Goal: Task Accomplishment & Management: Manage account settings

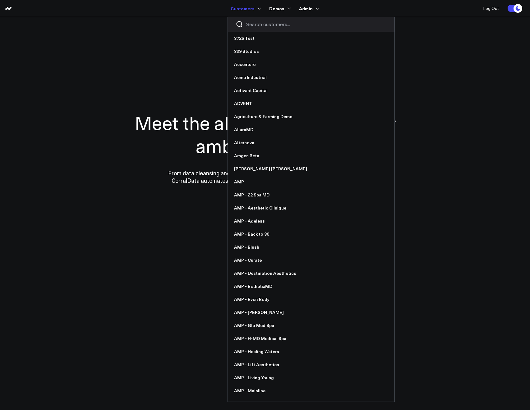
click at [252, 17] on div at bounding box center [311, 24] width 167 height 15
click at [252, 21] on input "Search customers input" at bounding box center [316, 24] width 140 height 7
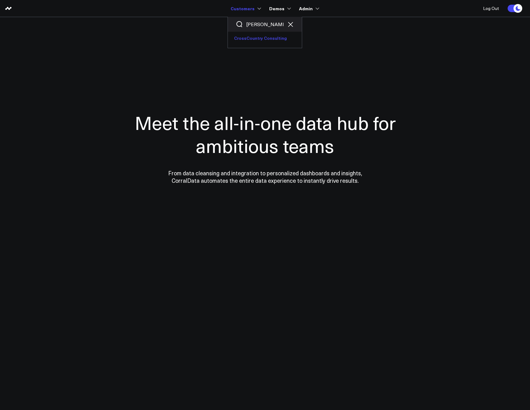
type input "ross"
click at [251, 43] on link "CrossCountry Consulting" at bounding box center [265, 38] width 74 height 13
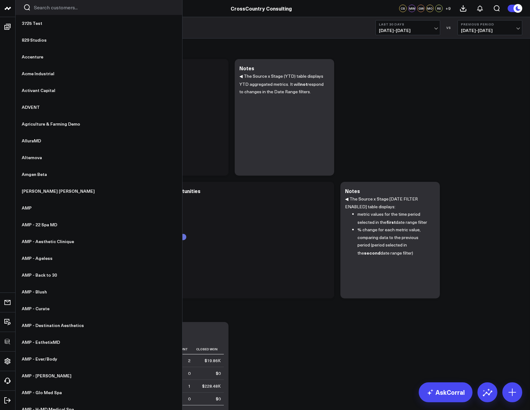
click at [36, 11] on input "Search customers input" at bounding box center [104, 7] width 140 height 7
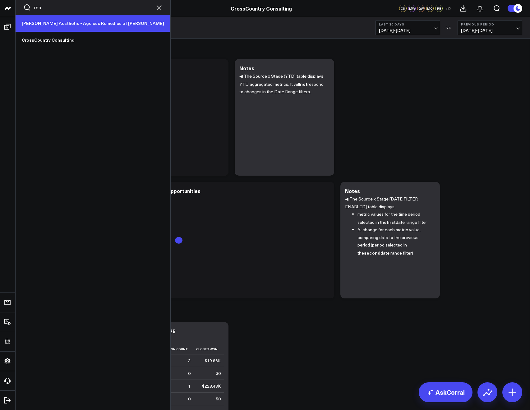
type input "ros"
click at [44, 22] on link "[PERSON_NAME] Aesthetic - Ageless Remedies of [PERSON_NAME]" at bounding box center [93, 23] width 155 height 17
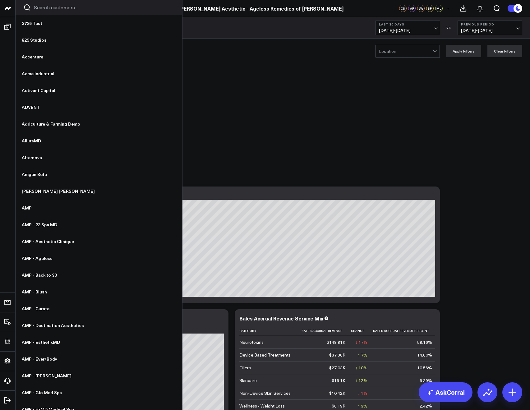
click at [55, 9] on input "Search customers input" at bounding box center [104, 7] width 140 height 7
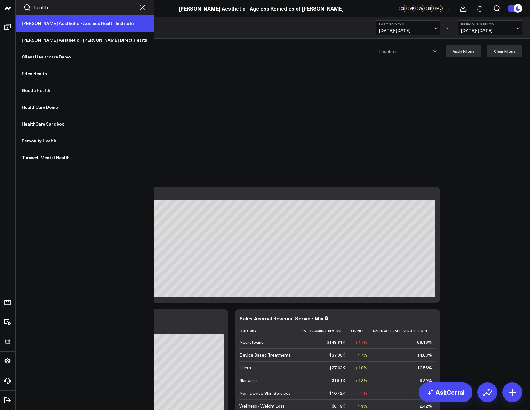
type input "health"
click at [50, 24] on link "[PERSON_NAME] Aesthetic - Ageless Health Institute" at bounding box center [85, 23] width 138 height 17
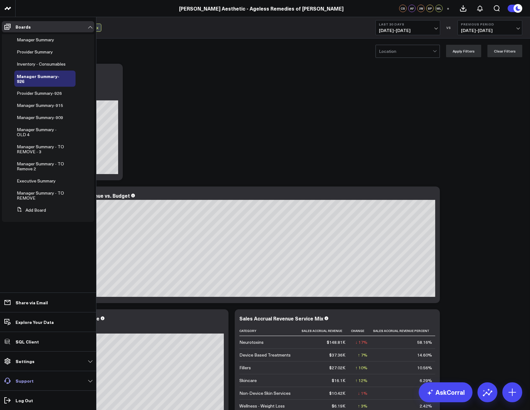
click at [26, 379] on p "Support" at bounding box center [25, 380] width 18 height 5
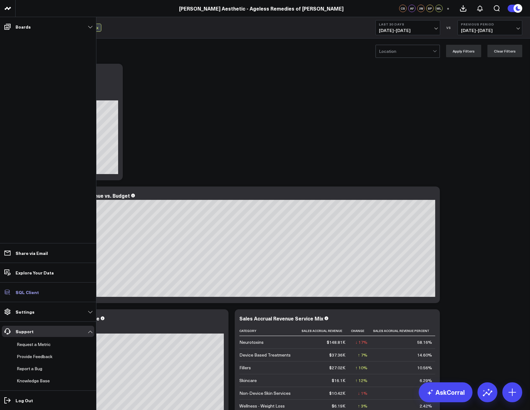
click at [25, 291] on p "SQL Client" at bounding box center [27, 292] width 23 height 5
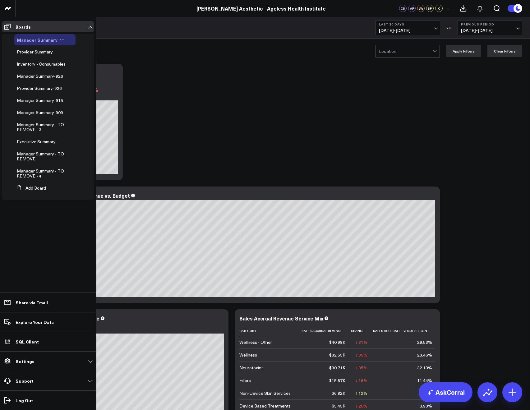
click at [63, 40] on icon at bounding box center [63, 39] width 1 height 1
click at [93, 70] on button "Duplicate Board" at bounding box center [89, 72] width 50 height 12
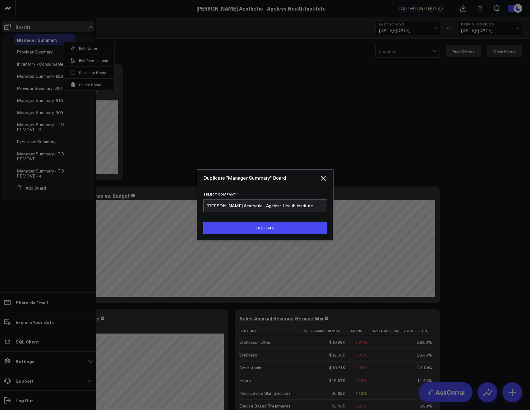
click at [245, 204] on div "[PERSON_NAME] Aesthetic - Ageless Health Institute" at bounding box center [263, 205] width 113 height 5
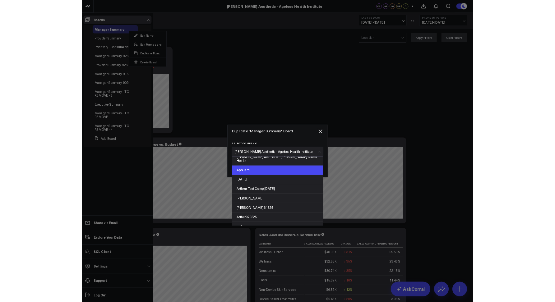
scroll to position [692, 0]
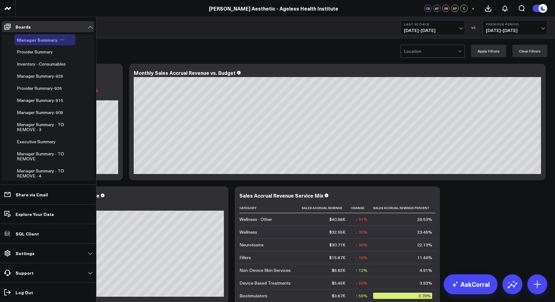
click at [61, 39] on icon at bounding box center [62, 39] width 5 height 5
click at [90, 72] on button "Duplicate Board" at bounding box center [89, 72] width 50 height 12
click at [62, 39] on icon at bounding box center [62, 39] width 5 height 5
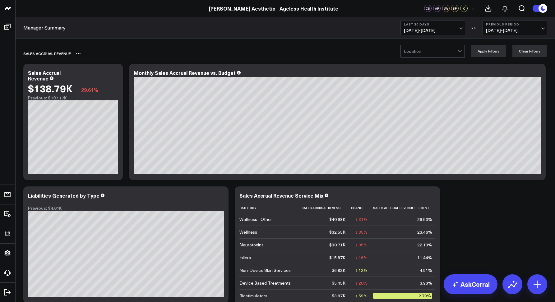
click at [161, 53] on div "Sales Accrual Revenue" at bounding box center [249, 53] width 452 height 14
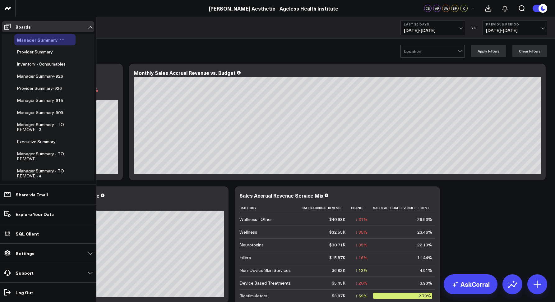
click at [60, 39] on icon at bounding box center [62, 39] width 5 height 5
click at [94, 72] on button "Duplicate Board" at bounding box center [89, 72] width 50 height 12
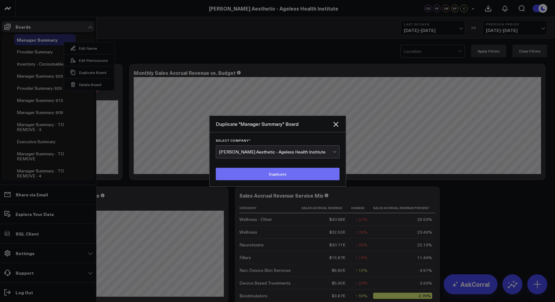
click at [234, 177] on button "Duplicate" at bounding box center [278, 174] width 124 height 12
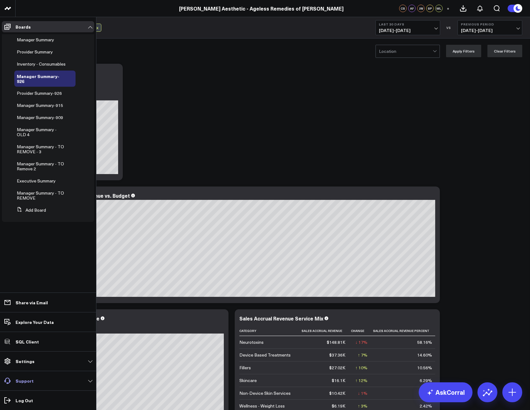
click at [21, 380] on p "Support" at bounding box center [25, 380] width 18 height 5
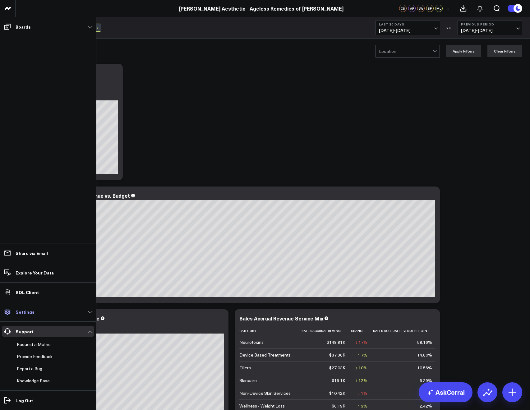
click at [27, 314] on p "Settings" at bounding box center [25, 311] width 19 height 5
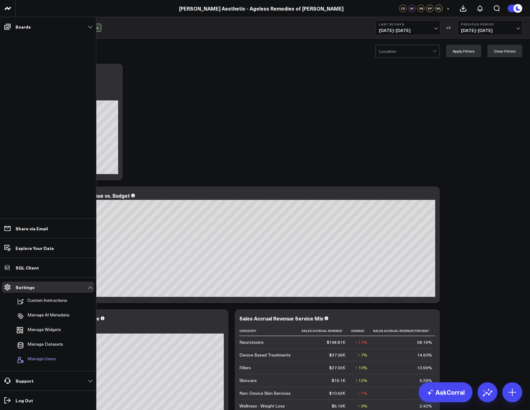
click at [43, 354] on button "Manage Users" at bounding box center [35, 360] width 42 height 14
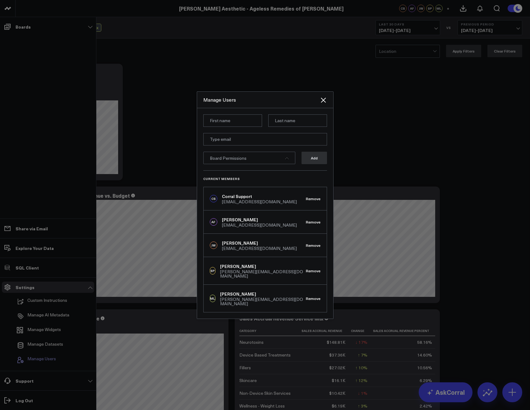
click at [44, 360] on div at bounding box center [265, 205] width 530 height 410
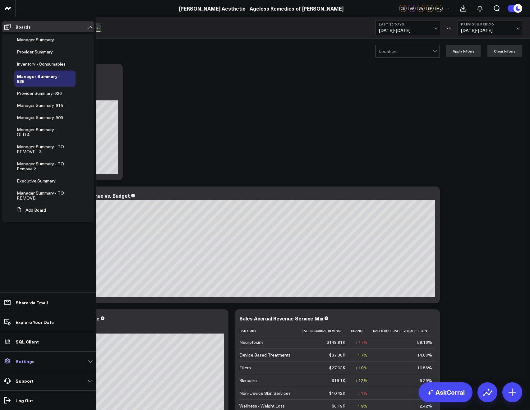
click at [20, 360] on p "Settings" at bounding box center [25, 361] width 19 height 5
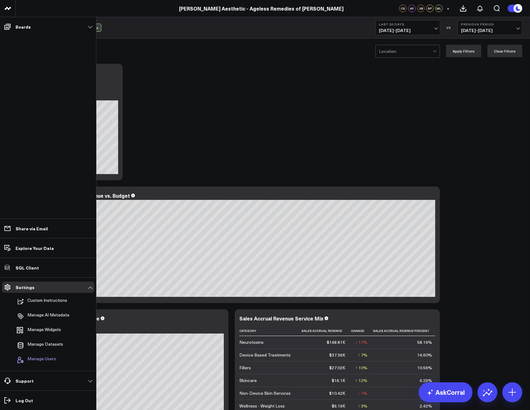
click at [34, 357] on span "Manage Users" at bounding box center [41, 359] width 29 height 7
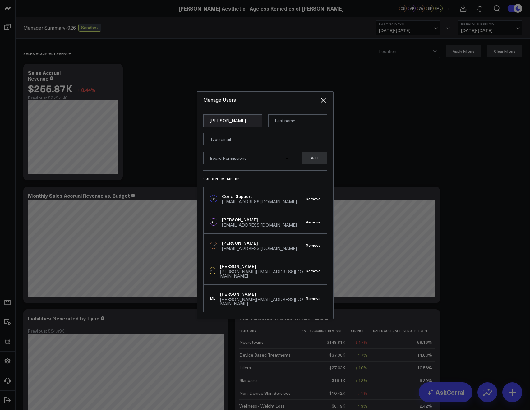
type input "[PERSON_NAME]"
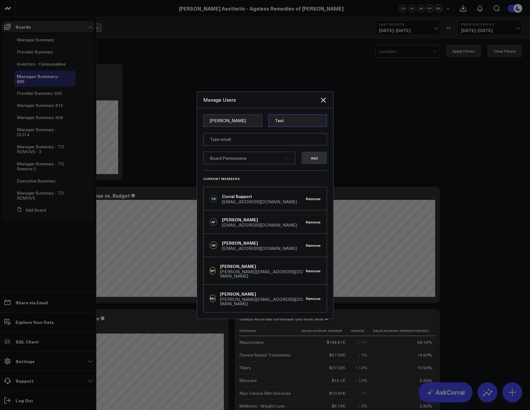
type input "Test"
type input "akriklivy@gmail.com"
click at [254, 103] on div "Manage Users" at bounding box center [261, 99] width 116 height 7
click at [265, 163] on div "Board Permissions" at bounding box center [249, 158] width 92 height 12
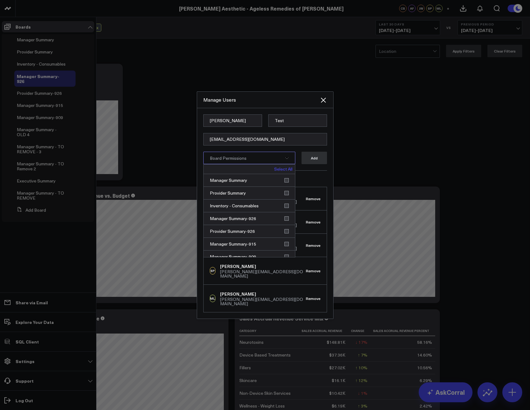
click at [280, 171] on link "Select All" at bounding box center [283, 169] width 18 height 4
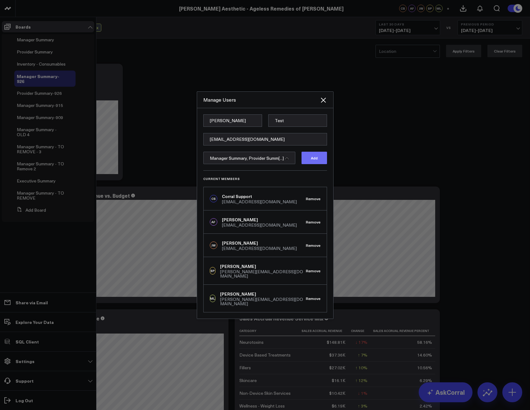
click at [323, 164] on button "Add" at bounding box center [313, 158] width 25 height 12
click at [329, 103] on div "Manage Users" at bounding box center [265, 100] width 136 height 16
click at [326, 102] on icon "Close" at bounding box center [322, 99] width 7 height 7
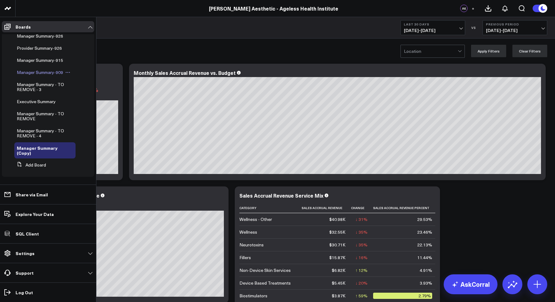
scroll to position [45, 0]
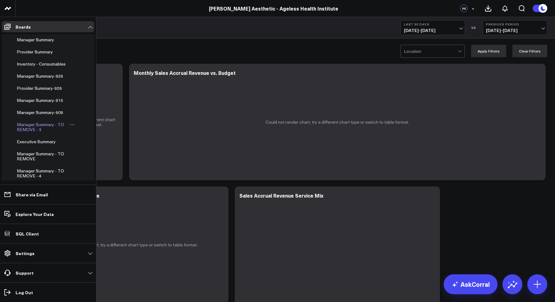
scroll to position [45, 0]
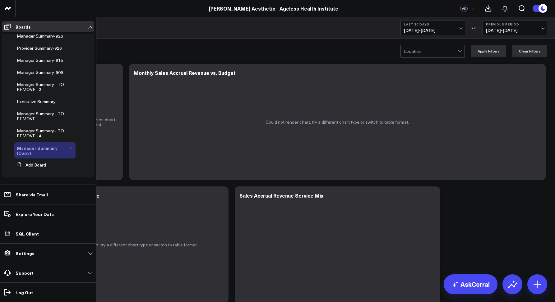
click at [69, 150] on icon at bounding box center [71, 147] width 5 height 5
click at [89, 167] on button "Edit Permissions" at bounding box center [97, 168] width 50 height 12
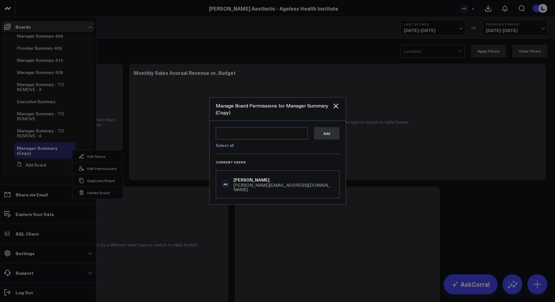
click at [270, 137] on textarea at bounding box center [262, 133] width 92 height 12
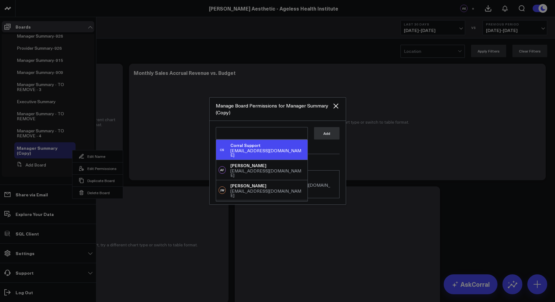
click at [265, 148] on div "Corral Support" at bounding box center [267, 145] width 74 height 6
type textarea "@Corral Support"
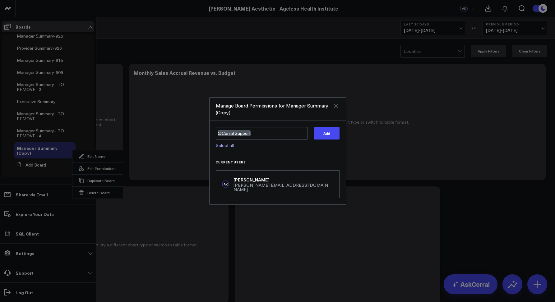
click at [333, 108] on icon "Close" at bounding box center [335, 105] width 7 height 7
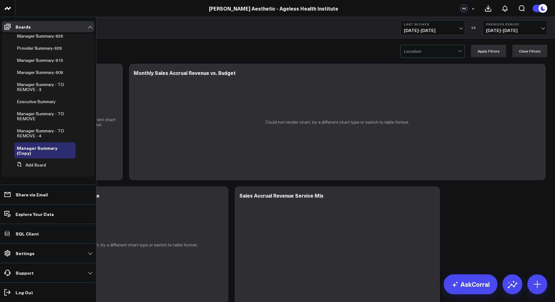
scroll to position [35, 0]
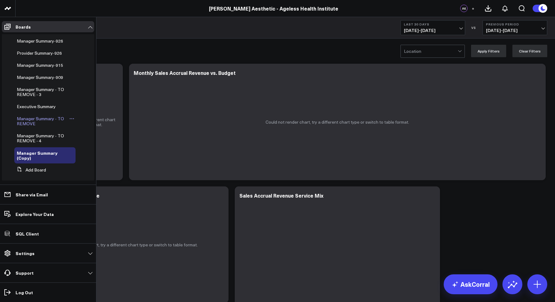
click at [26, 129] on div "Manager Summary - TO REMOVE" at bounding box center [44, 121] width 61 height 16
click at [27, 126] on span "Manager Summary - TO REMOVE" at bounding box center [40, 121] width 47 height 11
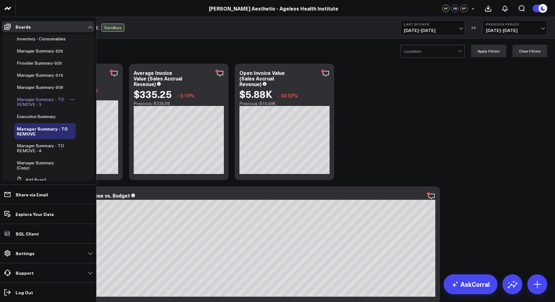
scroll to position [42, 0]
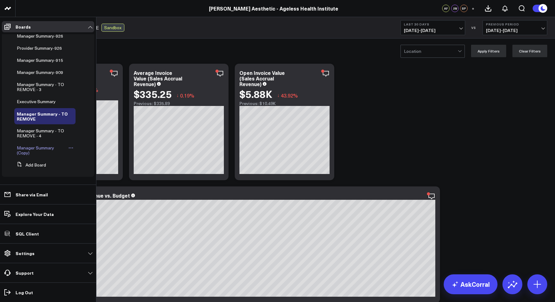
click at [67, 150] on button at bounding box center [71, 147] width 9 height 5
click at [88, 171] on button "Edit Permissions" at bounding box center [97, 172] width 50 height 12
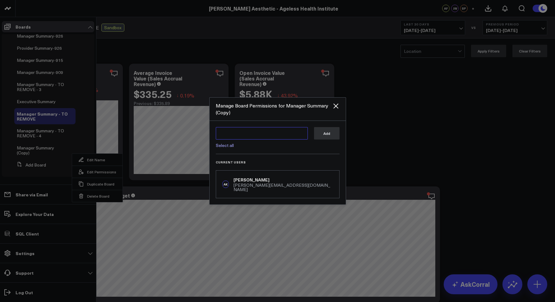
click at [234, 139] on textarea at bounding box center [262, 133] width 92 height 12
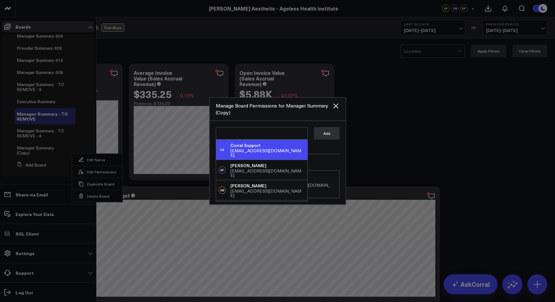
click at [241, 154] on div "support@corraldata.com" at bounding box center [267, 153] width 74 height 9
type textarea "@Corral Support"
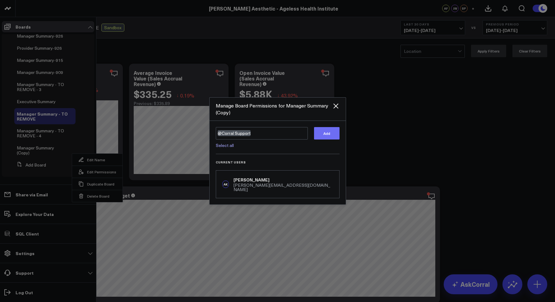
click at [324, 133] on button "Add" at bounding box center [326, 133] width 25 height 12
click at [337, 108] on icon "Close" at bounding box center [335, 105] width 7 height 7
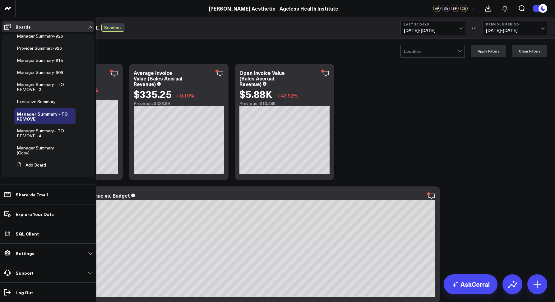
scroll to position [32, 0]
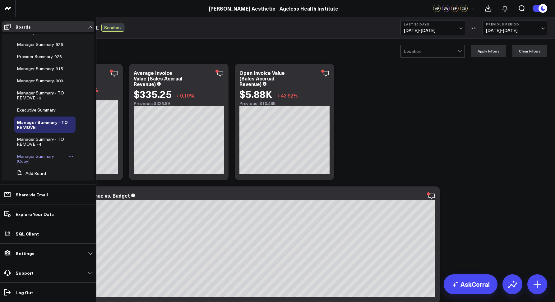
click at [68, 159] on icon at bounding box center [70, 156] width 5 height 5
click at [94, 183] on button "Edit Permissions" at bounding box center [97, 182] width 50 height 12
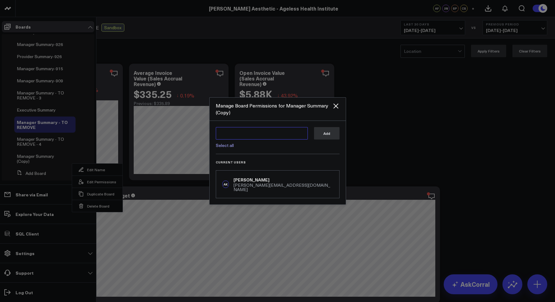
click at [229, 133] on textarea at bounding box center [262, 133] width 92 height 12
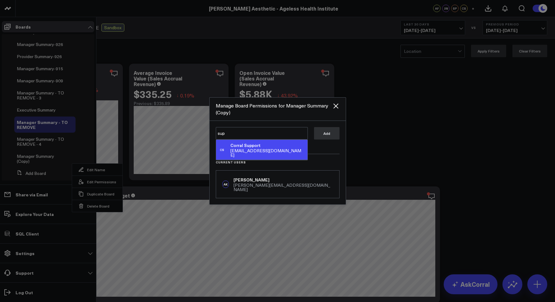
click at [247, 149] on div "Corral Support" at bounding box center [267, 145] width 74 height 6
type textarea "@Corral Support"
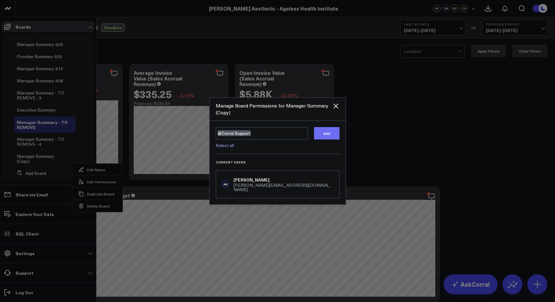
click at [314, 135] on button "Add" at bounding box center [326, 133] width 25 height 12
click at [336, 108] on icon "Close" at bounding box center [335, 105] width 5 height 5
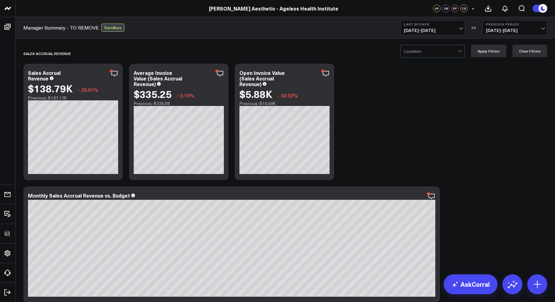
scroll to position [27, 0]
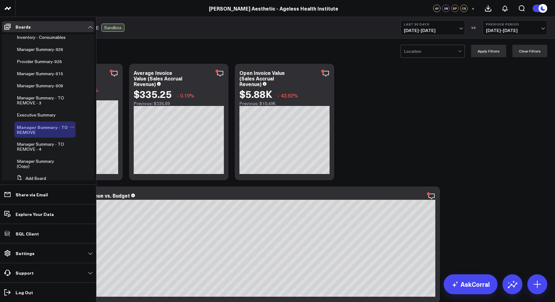
click at [70, 130] on icon at bounding box center [72, 127] width 5 height 5
click at [93, 153] on button "Edit Permissions" at bounding box center [99, 152] width 50 height 12
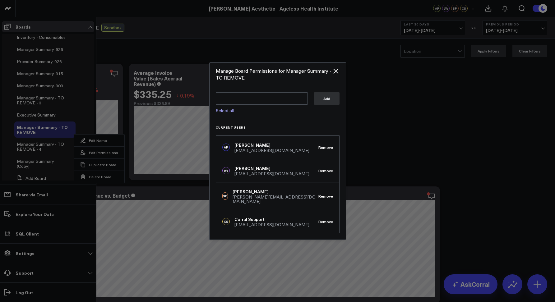
click at [319, 221] on div "CS Corral Support support@corraldata.com Remove" at bounding box center [277, 221] width 123 height 23
click at [321, 220] on button "Remove" at bounding box center [325, 221] width 15 height 4
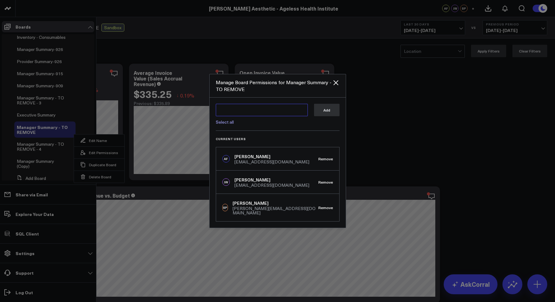
click at [227, 114] on textarea at bounding box center [262, 110] width 92 height 12
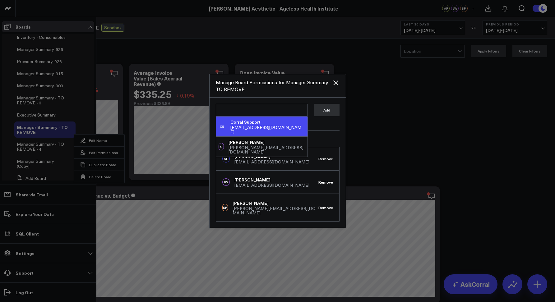
click at [233, 131] on div "support@corraldata.com" at bounding box center [267, 129] width 74 height 9
type textarea "@Corral Support"
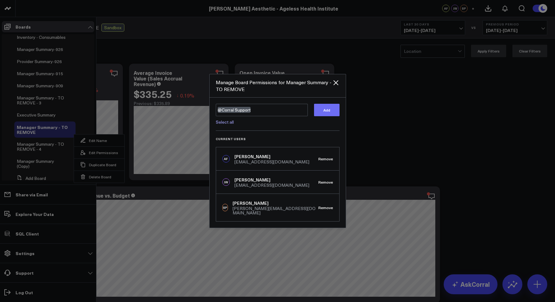
click at [323, 114] on button "Add" at bounding box center [326, 110] width 25 height 12
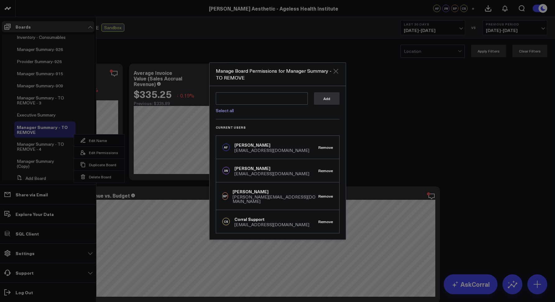
click at [334, 73] on icon "Close" at bounding box center [335, 70] width 7 height 7
